Goal: Task Accomplishment & Management: Use online tool/utility

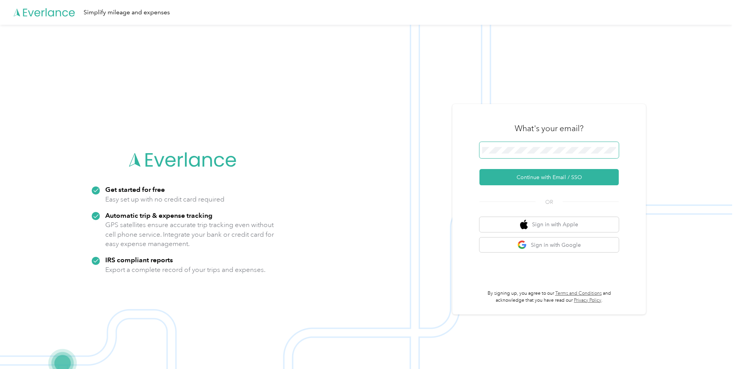
click at [577, 146] on span at bounding box center [548, 150] width 139 height 16
click at [531, 177] on button "Continue with Email / SSO" at bounding box center [548, 177] width 139 height 16
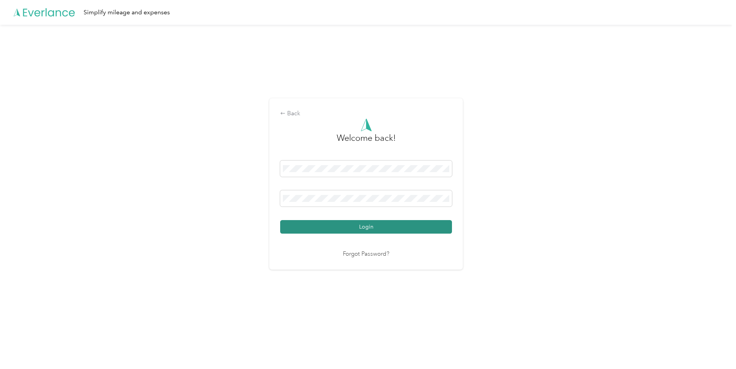
drag, startPoint x: 376, startPoint y: 234, endPoint x: 374, endPoint y: 229, distance: 5.5
click at [376, 234] on div "Welcome back! Login Forgot Password?" at bounding box center [366, 188] width 172 height 140
drag, startPoint x: 374, startPoint y: 229, endPoint x: 390, endPoint y: 222, distance: 17.5
click at [374, 229] on button "Login" at bounding box center [366, 227] width 172 height 14
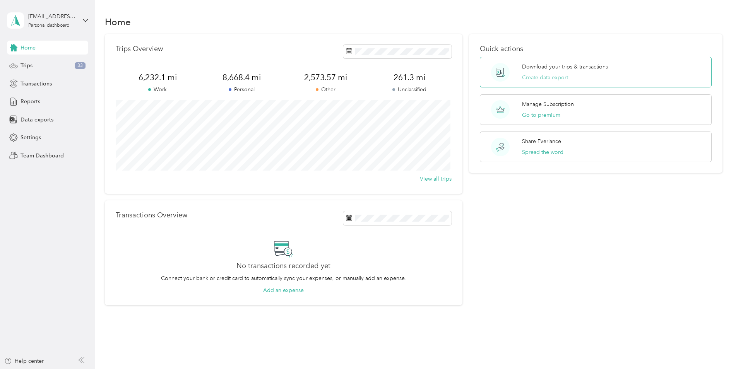
click at [538, 76] on button "Create data export" at bounding box center [545, 77] width 46 height 8
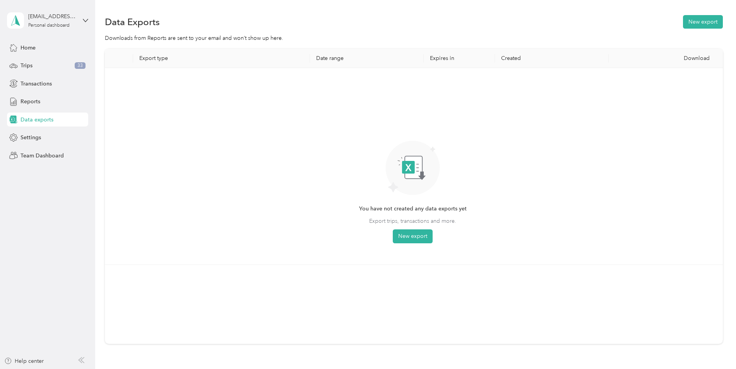
click at [339, 57] on th "Date range" at bounding box center [367, 58] width 114 height 19
click at [420, 233] on button "New export" at bounding box center [413, 236] width 40 height 14
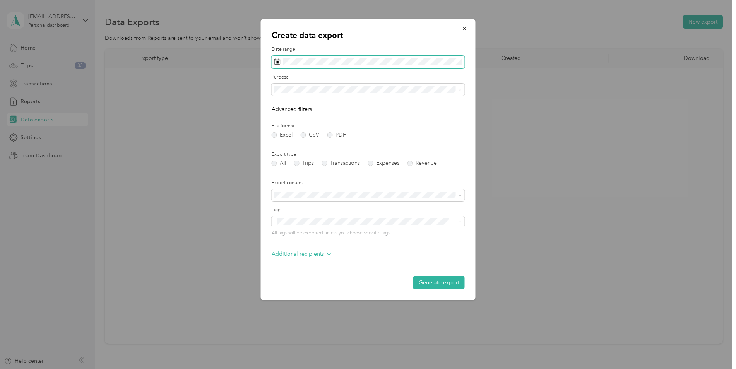
click at [277, 58] on span at bounding box center [368, 62] width 193 height 13
click at [286, 106] on icon at bounding box center [285, 106] width 8 height 8
click at [331, 133] on div "1" at bounding box center [332, 133] width 10 height 10
click at [280, 194] on div "31" at bounding box center [282, 194] width 10 height 10
click at [305, 94] on span at bounding box center [368, 90] width 193 height 12
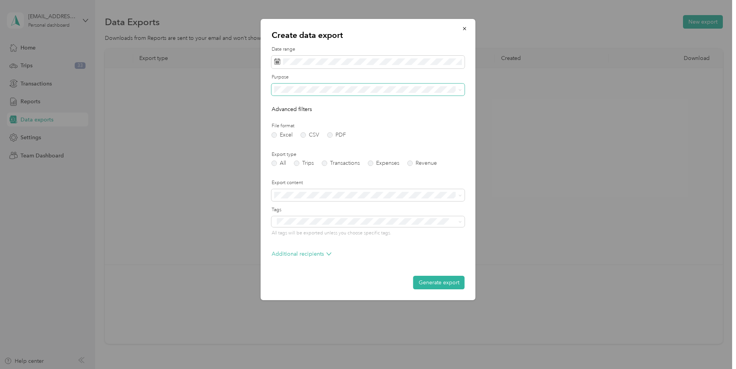
click at [458, 89] on icon at bounding box center [459, 89] width 3 height 3
click at [288, 113] on div "Work" at bounding box center [368, 114] width 182 height 8
click at [306, 165] on label "Trips" at bounding box center [304, 163] width 20 height 5
click at [445, 280] on button "Generate export" at bounding box center [438, 283] width 51 height 14
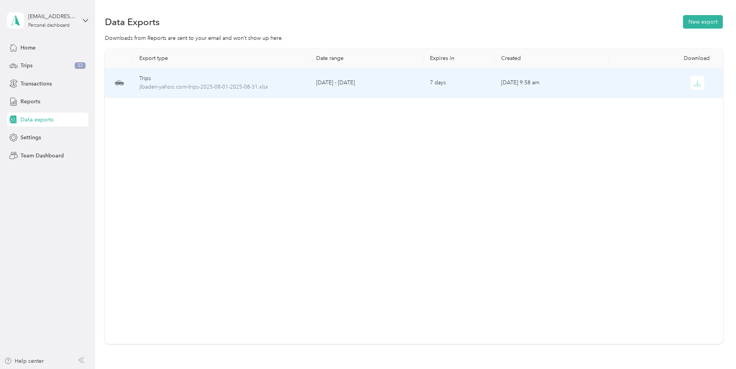
click at [529, 85] on td "[DATE] 9:58 am" at bounding box center [552, 83] width 114 height 30
click at [698, 82] on icon "button" at bounding box center [696, 83] width 7 height 7
